Goal: Task Accomplishment & Management: Complete application form

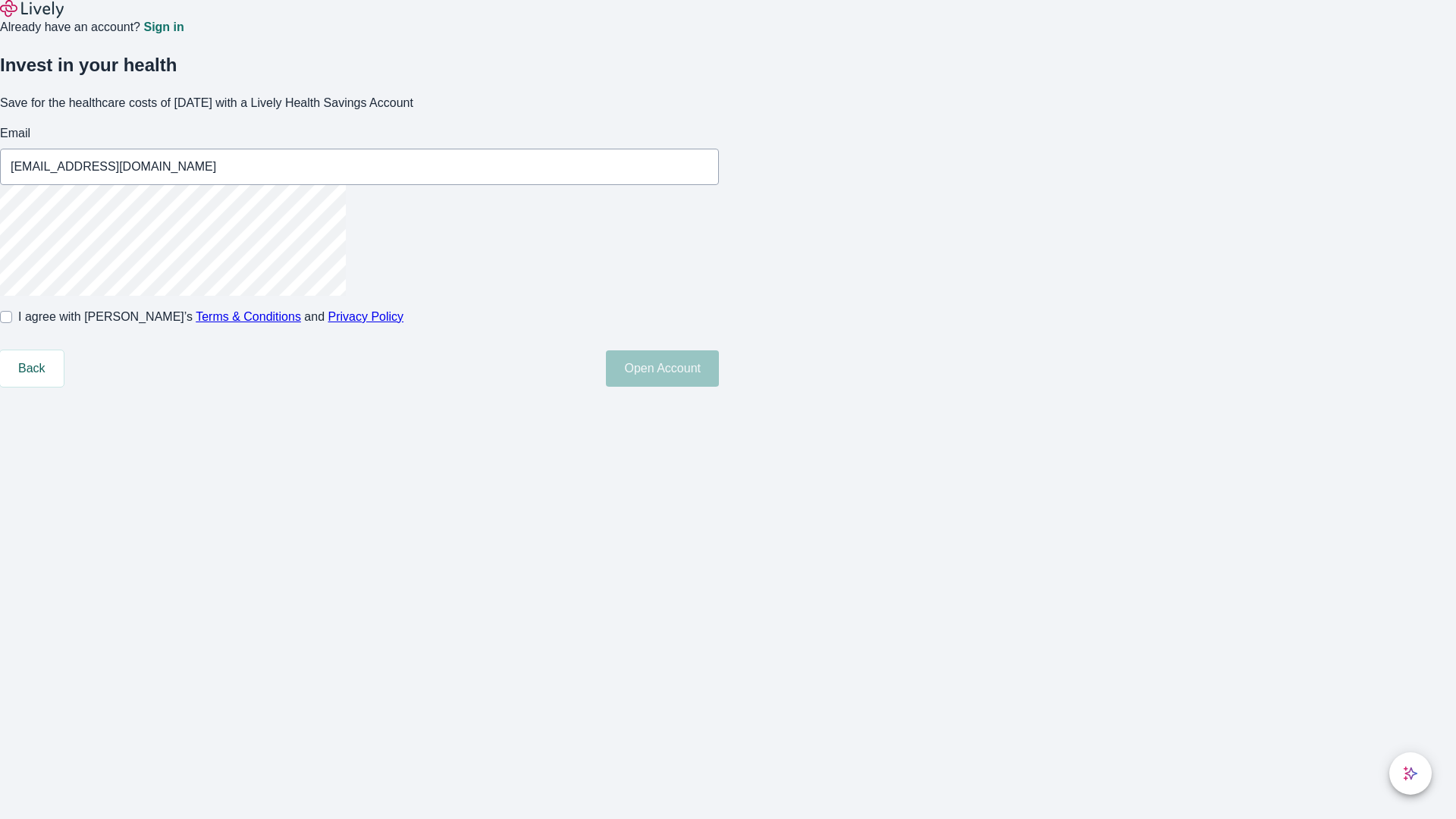
click at [13, 323] on input "I agree with Lively’s Terms & Conditions and Privacy Policy" at bounding box center [6, 316] width 13 height 13
checkbox input "true"
click at [719, 387] on button "Open Account" at bounding box center [662, 368] width 113 height 37
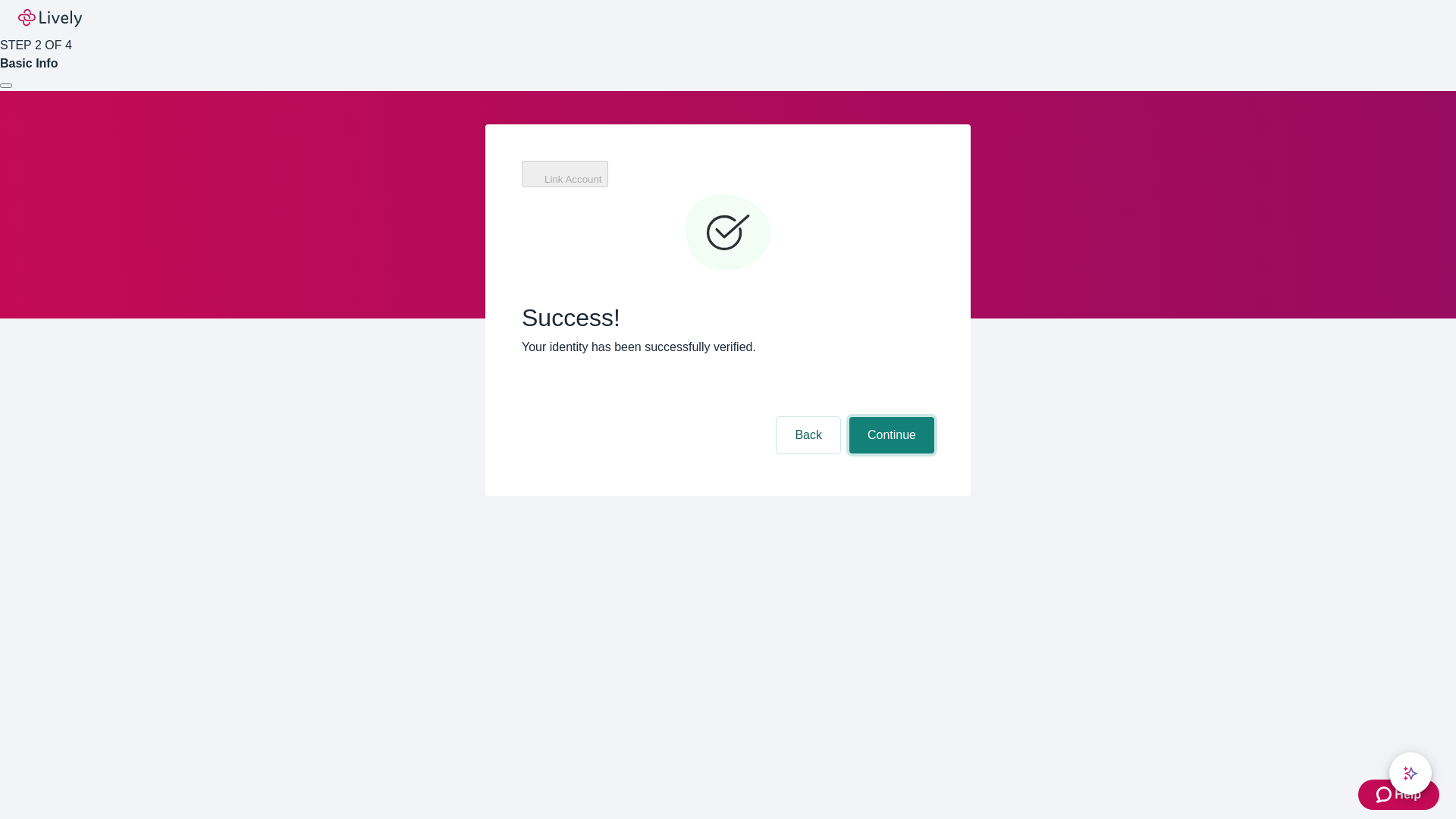
click at [889, 417] on button "Continue" at bounding box center [892, 435] width 85 height 37
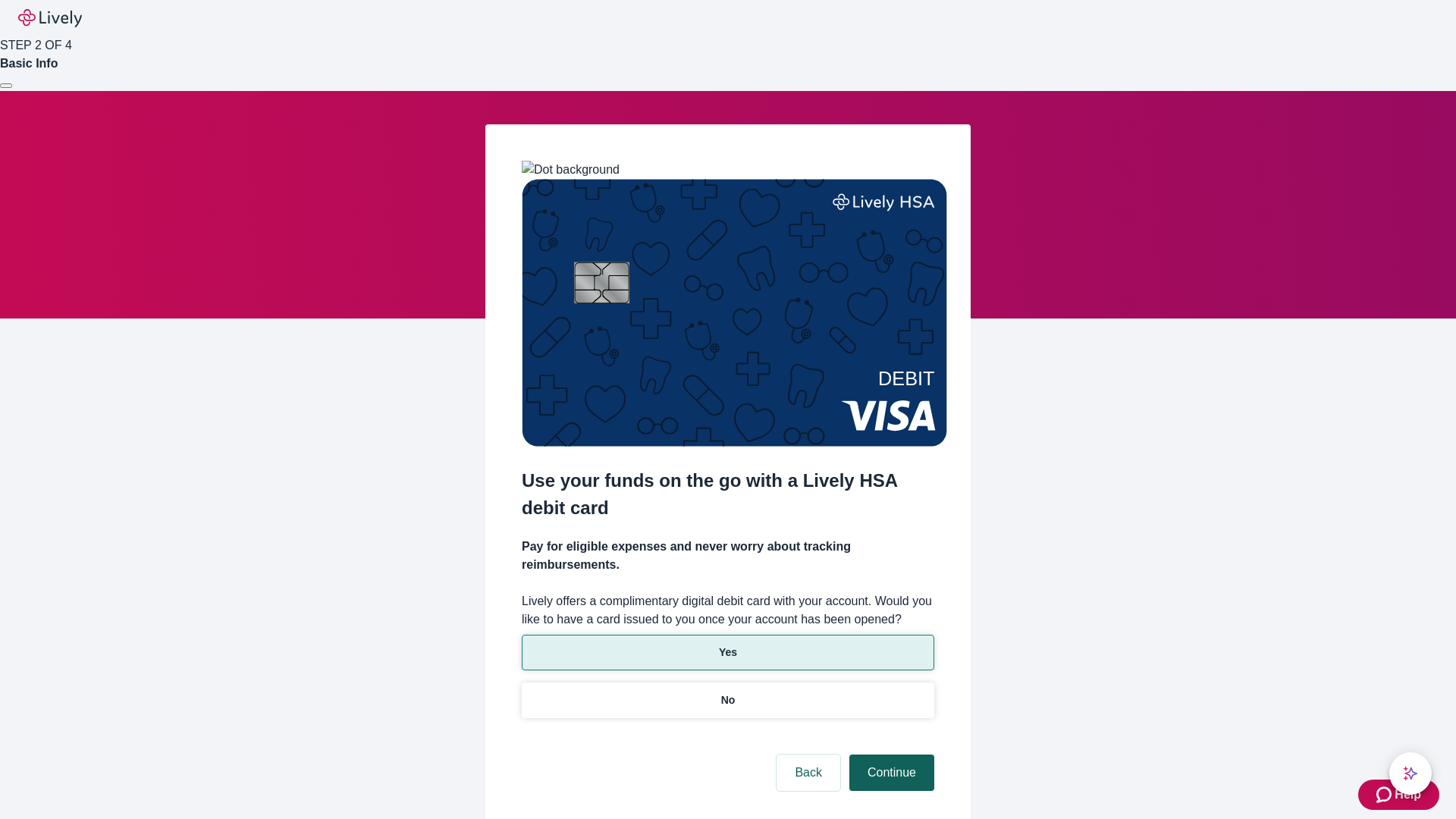
click at [728, 644] on p "Yes" at bounding box center [728, 652] width 18 height 15
click at [889, 754] on button "Continue" at bounding box center [892, 773] width 85 height 37
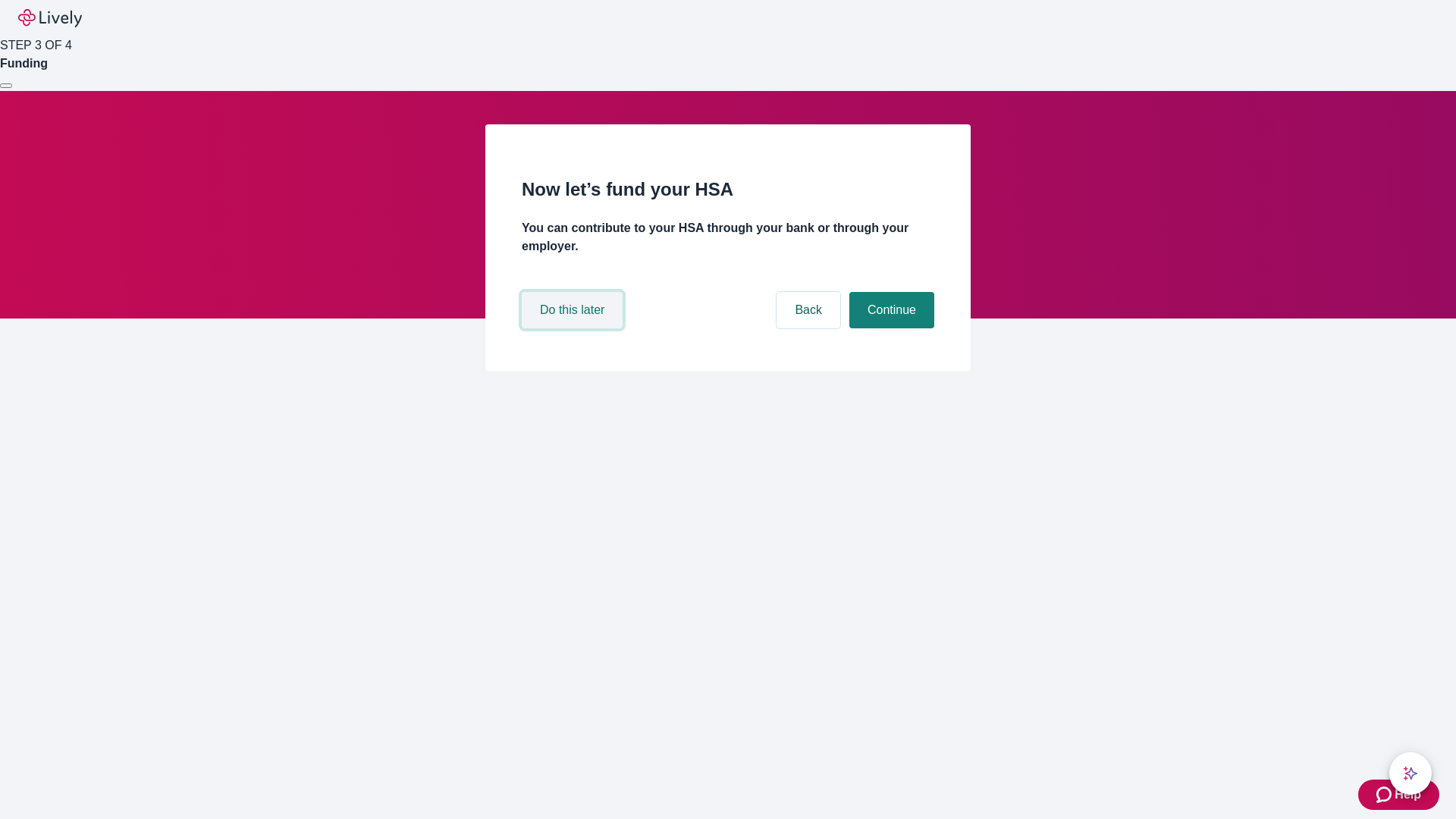
click at [574, 328] on button "Do this later" at bounding box center [572, 310] width 101 height 37
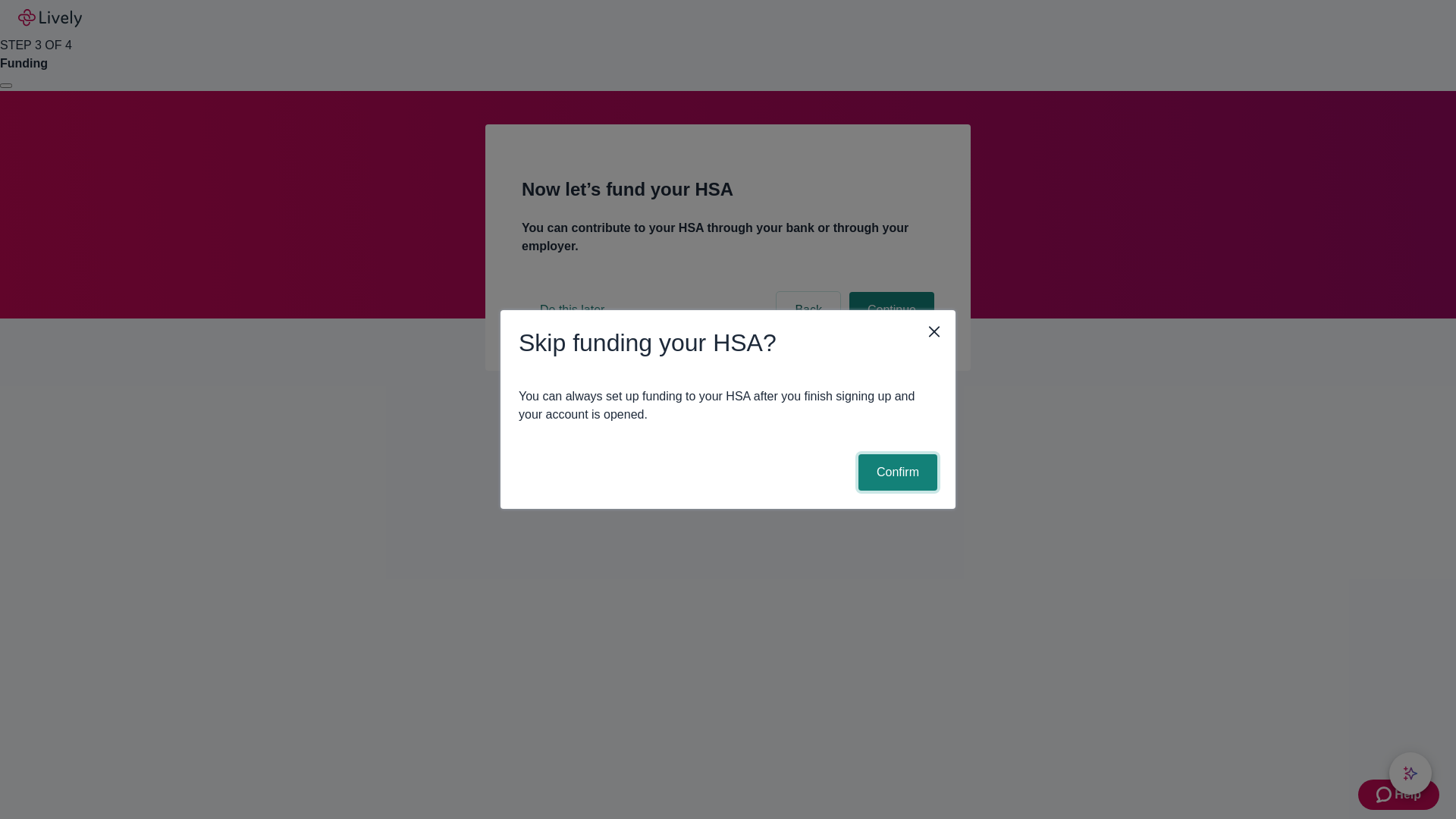
click at [896, 472] on button "Confirm" at bounding box center [898, 472] width 79 height 37
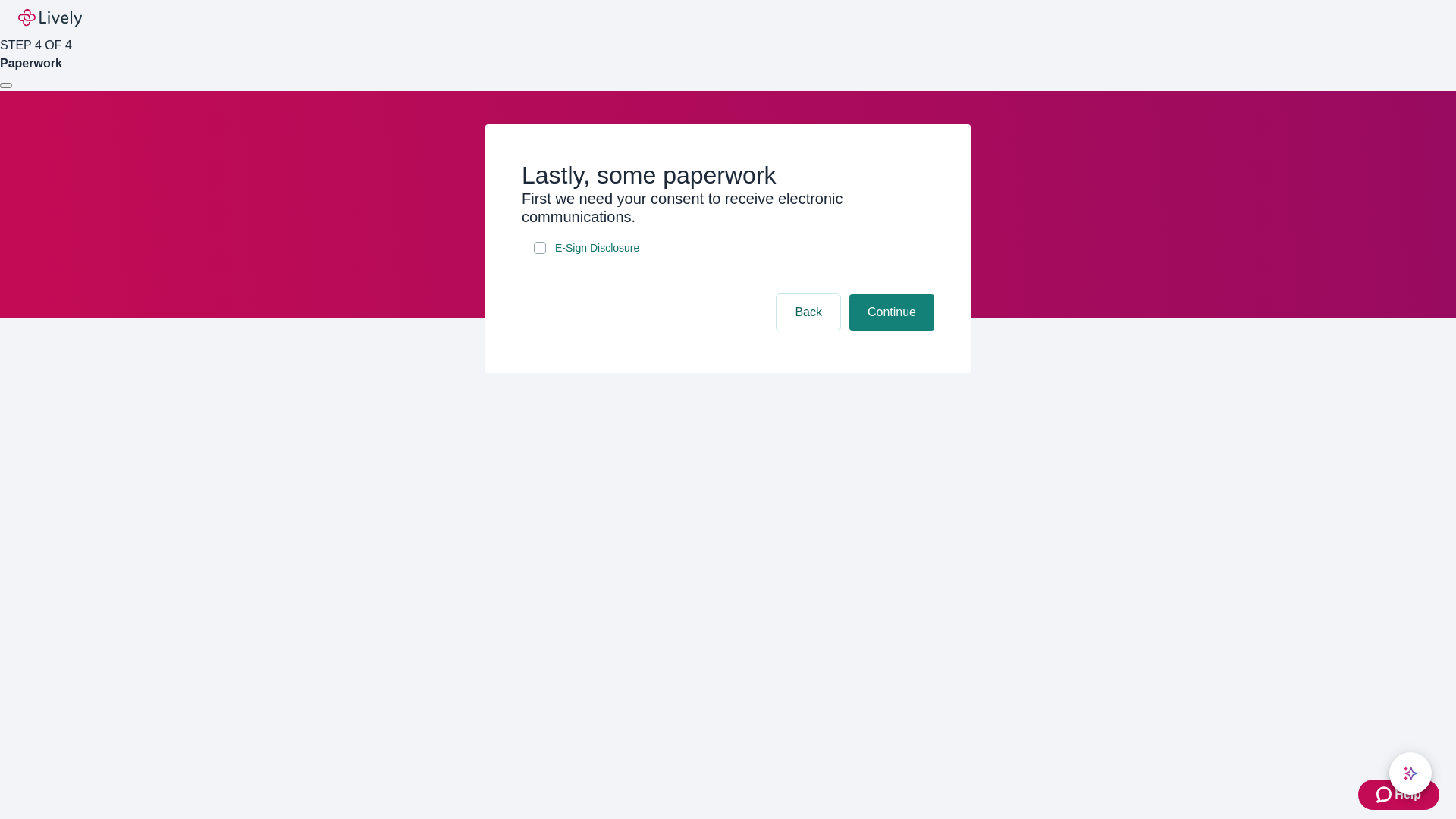
click at [540, 254] on input "E-Sign Disclosure" at bounding box center [540, 248] width 13 height 13
checkbox input "true"
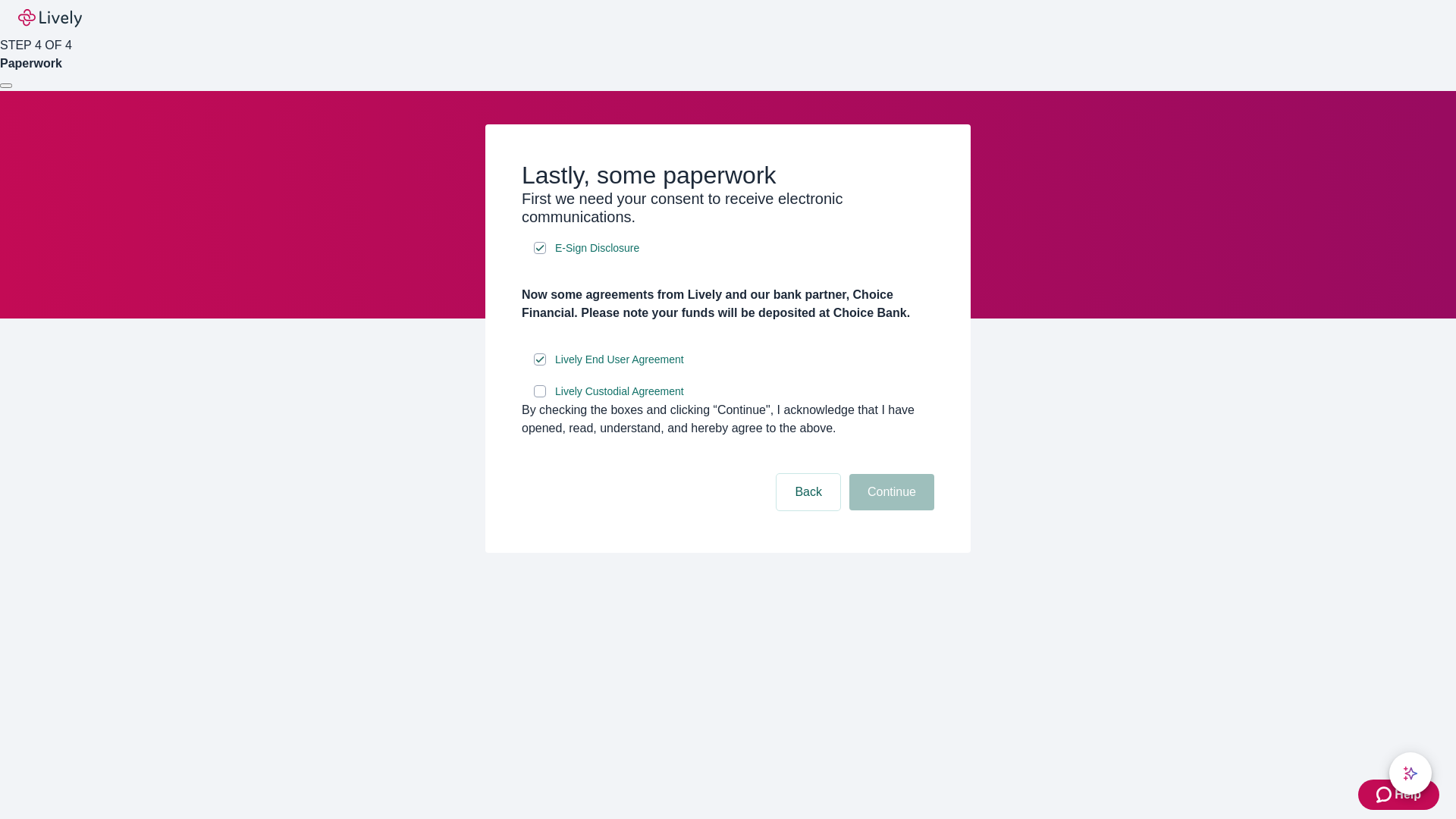
click at [540, 397] on input "Lively Custodial Agreement" at bounding box center [540, 391] width 13 height 13
checkbox input "true"
click at [889, 511] on button "Continue" at bounding box center [892, 492] width 85 height 37
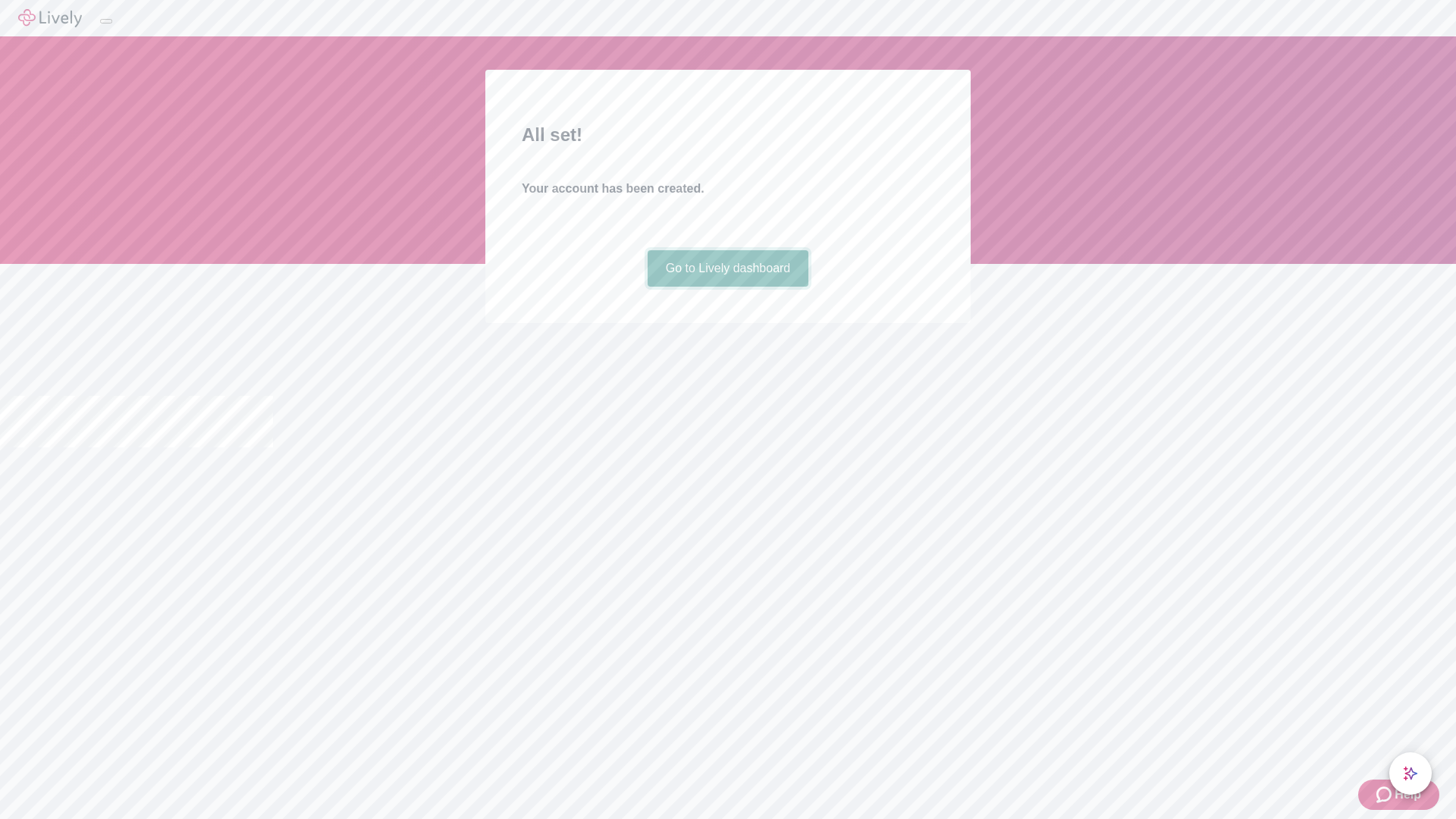
click at [728, 286] on link "Go to Lively dashboard" at bounding box center [728, 269] width 162 height 37
